Goal: Information Seeking & Learning: Find specific fact

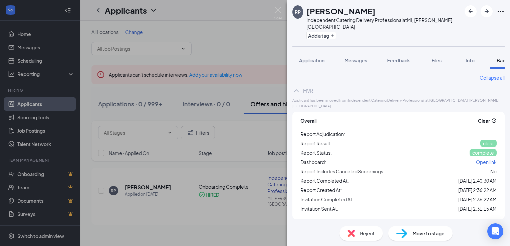
scroll to position [0, 27]
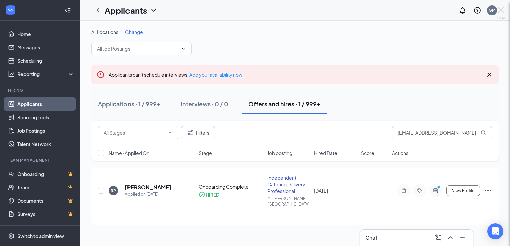
scroll to position [0, 27]
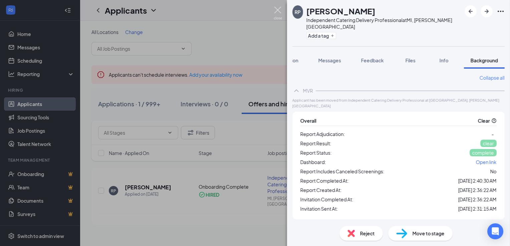
drag, startPoint x: 279, startPoint y: 14, endPoint x: 308, endPoint y: 34, distance: 34.9
click at [279, 13] on img at bounding box center [278, 13] width 8 height 13
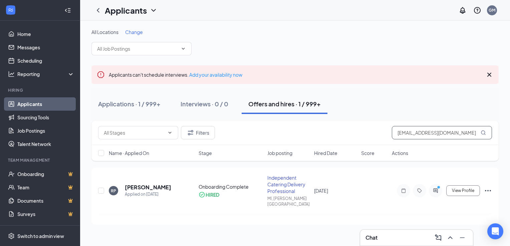
click at [431, 132] on input "[EMAIL_ADDRESS][DOMAIN_NAME]" at bounding box center [442, 132] width 100 height 13
paste input "amrmjp"
type input "amrmjp@gmail.com"
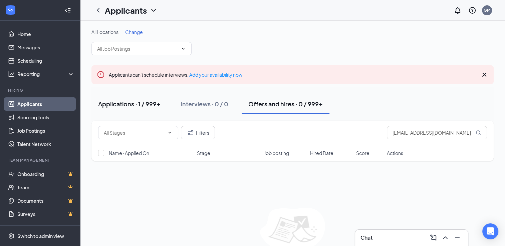
drag, startPoint x: 139, startPoint y: 95, endPoint x: 142, endPoint y: 100, distance: 5.2
click at [140, 95] on button "Applications · 1 / 999+" at bounding box center [129, 104] width 76 height 20
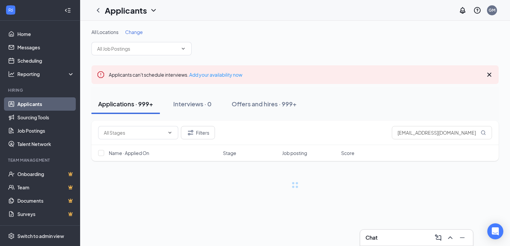
click at [143, 102] on div "Applications · 999+" at bounding box center [125, 104] width 55 height 8
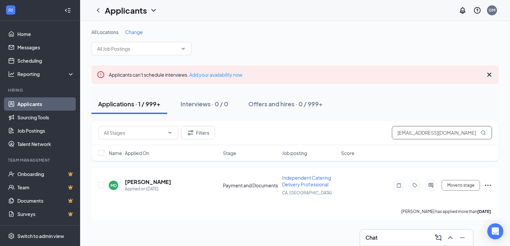
click at [432, 133] on input "amrmjp@gmail.com" at bounding box center [442, 132] width 100 height 13
paste input "tbreen@roadrunner"
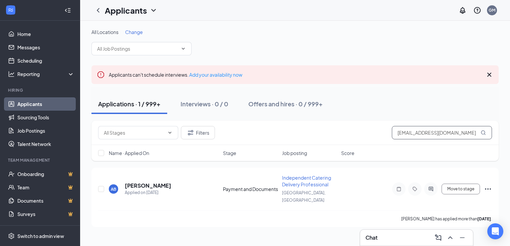
click at [407, 133] on input "atbreen@roadrunner.com" at bounding box center [442, 132] width 100 height 13
paste input "tay468283@gmail"
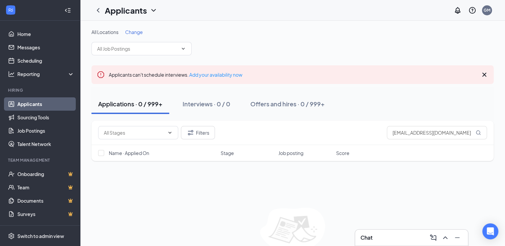
click at [215, 133] on div "Filters tay468283@gmail.com" at bounding box center [292, 132] width 389 height 13
click at [205, 133] on button "Filters" at bounding box center [198, 132] width 34 height 13
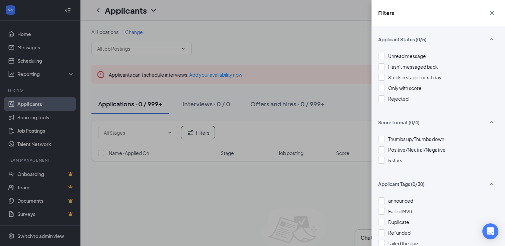
click at [397, 102] on div "Unread message Hasn't messaged back Stuck in stage for > 1 day Only with score …" at bounding box center [438, 80] width 120 height 57
click at [398, 99] on span "Rejected" at bounding box center [398, 99] width 20 height 6
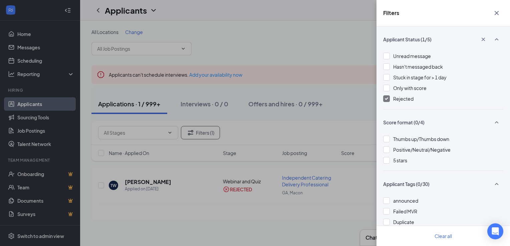
drag, startPoint x: 403, startPoint y: 99, endPoint x: 425, endPoint y: 72, distance: 34.2
click at [403, 99] on span "Rejected" at bounding box center [403, 99] width 20 height 6
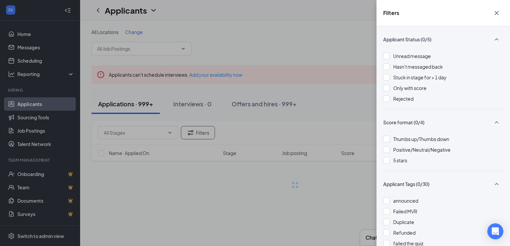
click at [497, 12] on icon "Cross" at bounding box center [497, 13] width 4 height 4
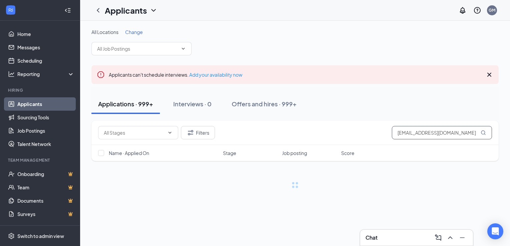
click at [426, 128] on input "tay468283@gmail.com" at bounding box center [442, 132] width 100 height 13
click at [426, 129] on input "tay468283@gmail.com" at bounding box center [442, 132] width 100 height 13
click at [424, 133] on input "tay468283@gmail.com" at bounding box center [442, 132] width 100 height 13
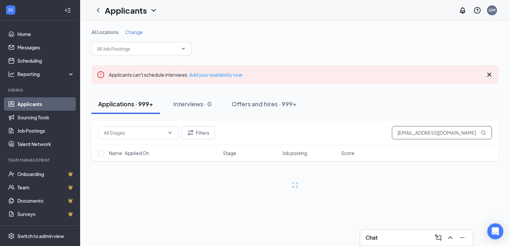
click at [424, 133] on input "tay468283@gmail.com" at bounding box center [442, 132] width 100 height 13
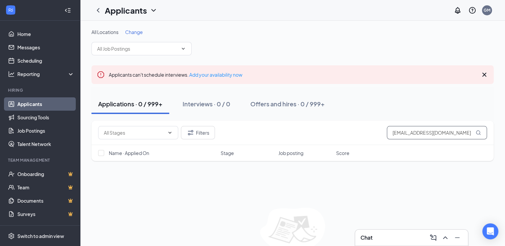
paste input "cignat747@hot"
click at [207, 133] on button "Filters" at bounding box center [198, 132] width 34 height 13
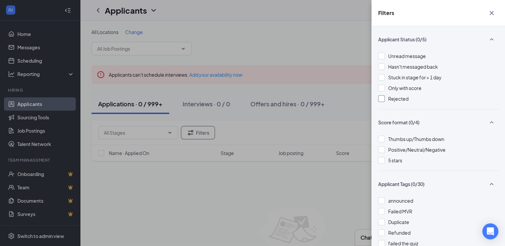
click at [383, 100] on div at bounding box center [381, 98] width 7 height 7
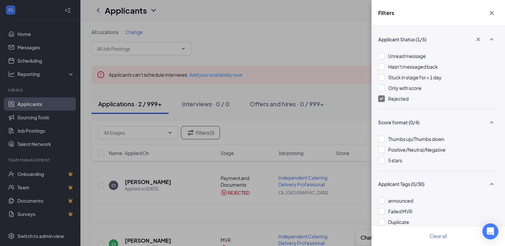
click at [384, 99] on div at bounding box center [381, 98] width 7 height 7
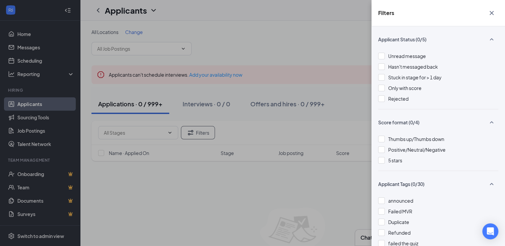
click at [355, 39] on div "Filters Applicant Status (0/5) Unread message Hasn't messaged back Stuck in sta…" at bounding box center [252, 123] width 505 height 246
drag, startPoint x: 495, startPoint y: 11, endPoint x: 482, endPoint y: 31, distance: 23.5
click at [495, 12] on icon "Cross" at bounding box center [492, 13] width 8 height 8
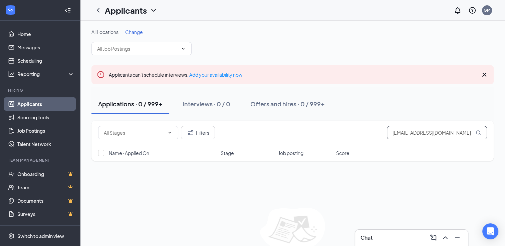
click at [426, 132] on input "cignat747@hotmail.com" at bounding box center [437, 132] width 100 height 13
paste input "Christina Ignatius"
type input "Christina Ignatius"
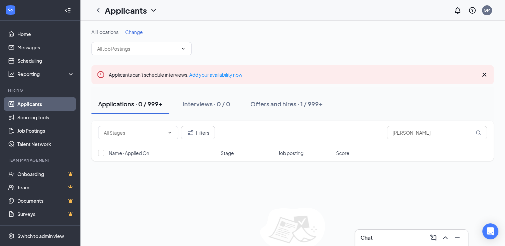
click at [310, 103] on div "Offers and hires · 1 / 999+" at bounding box center [286, 104] width 72 height 8
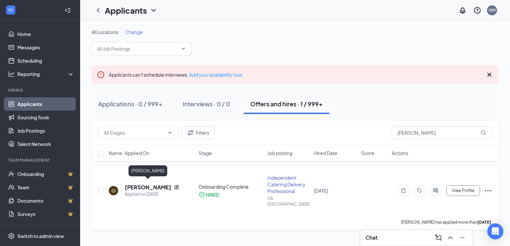
click at [160, 185] on h5 "Christina Ignatius" at bounding box center [148, 187] width 46 height 7
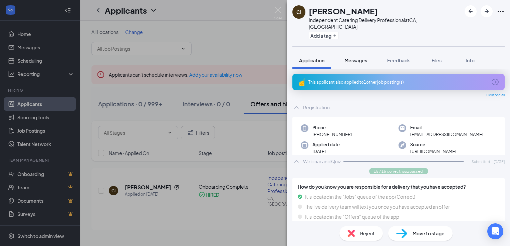
click at [365, 57] on span "Messages" at bounding box center [356, 60] width 23 height 6
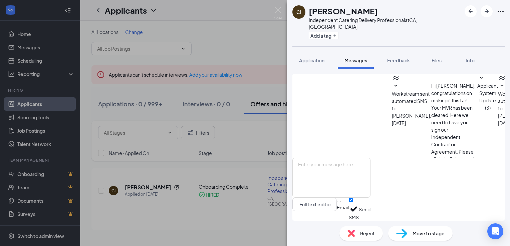
scroll to position [132, 0]
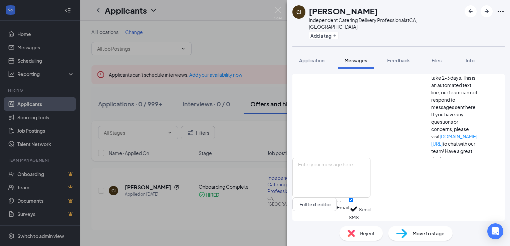
scroll to position [165, 0]
drag, startPoint x: 335, startPoint y: 85, endPoint x: 399, endPoint y: 132, distance: 78.9
copy span "Hello Christina, you've completed the registration process for becoming a Deliv…"
